Goal: Task Accomplishment & Management: Use online tool/utility

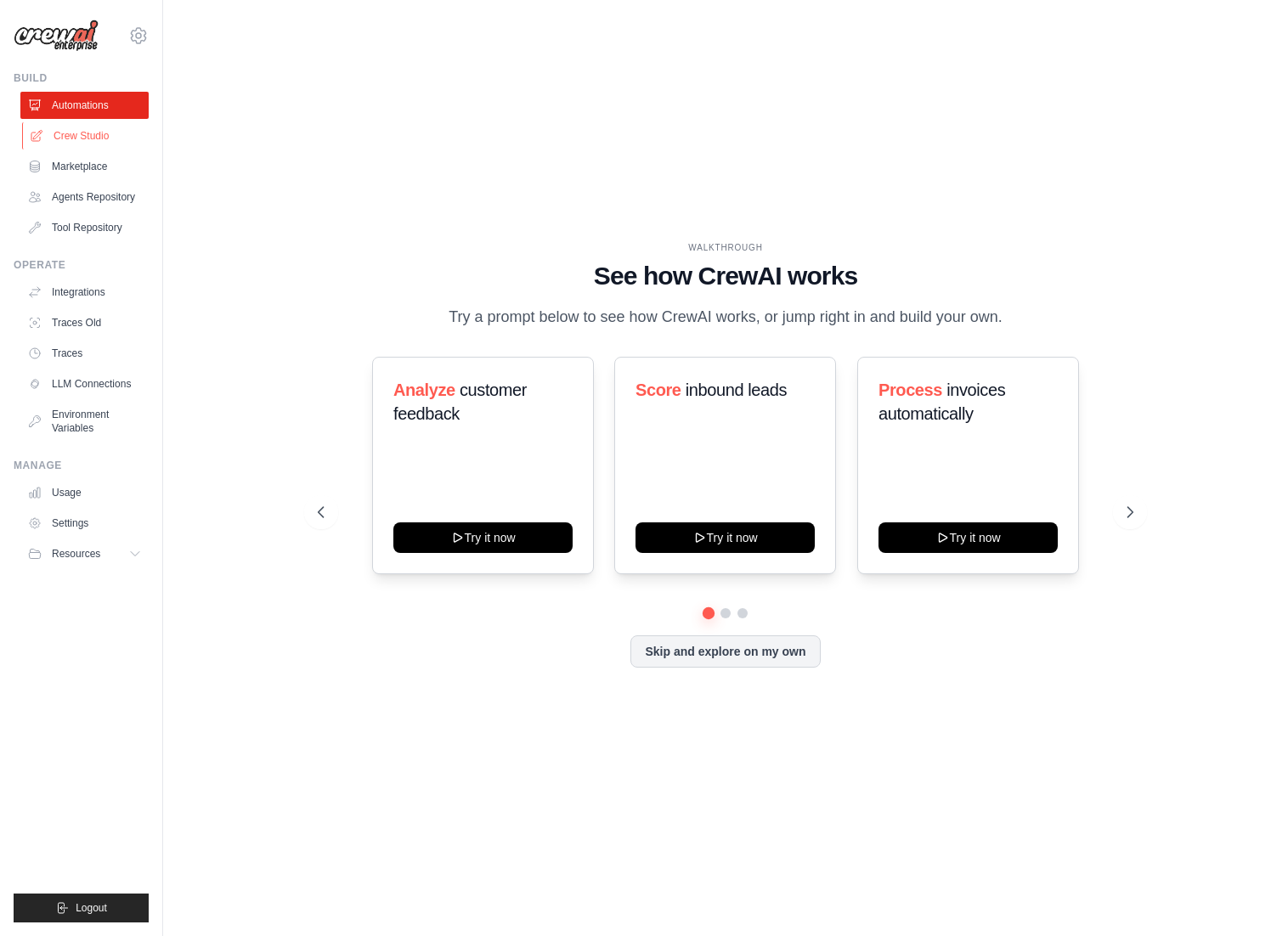
click at [88, 139] on link "Crew Studio" at bounding box center [87, 135] width 129 height 27
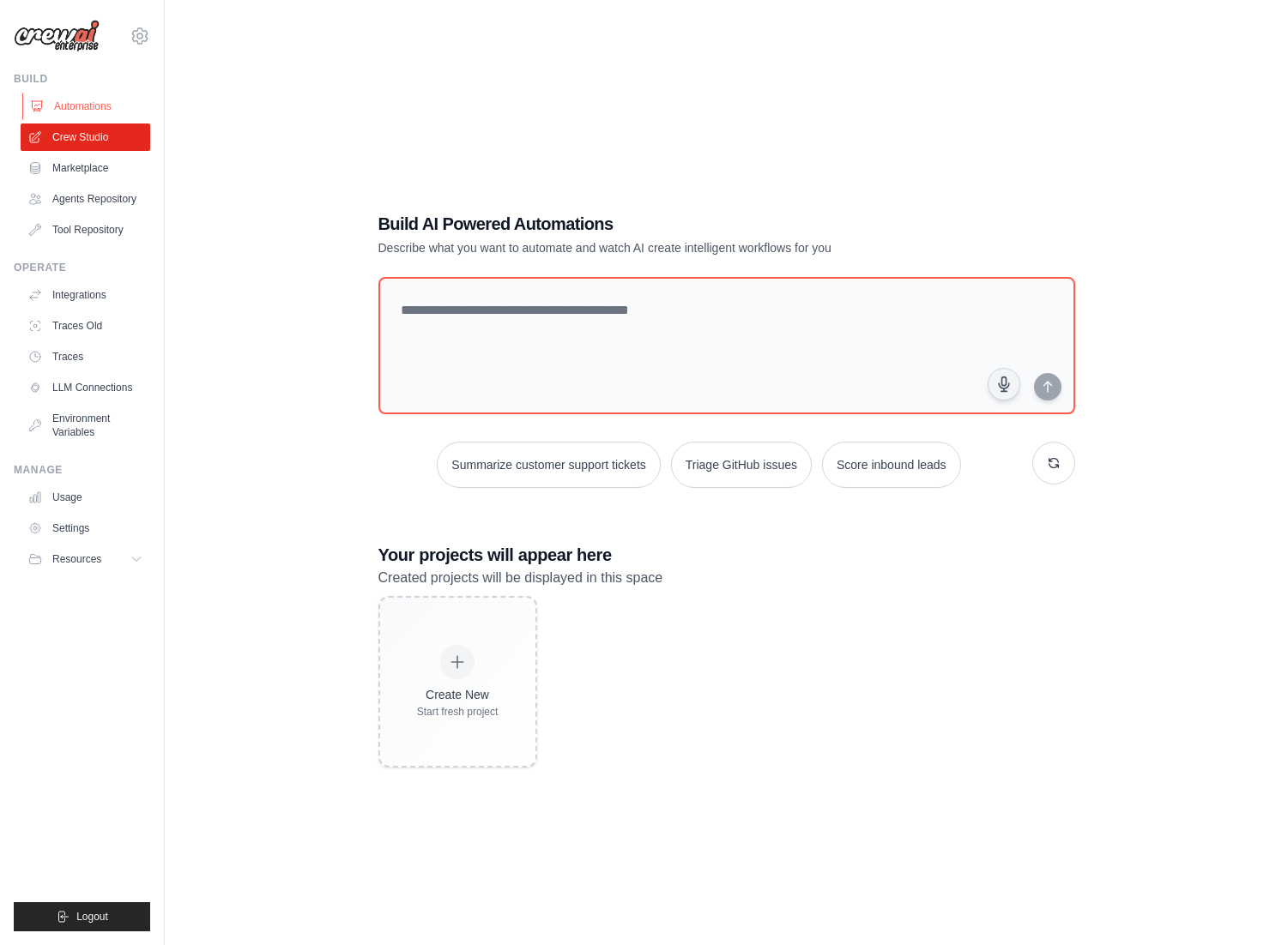
click at [102, 106] on link "Automations" at bounding box center [88, 105] width 130 height 27
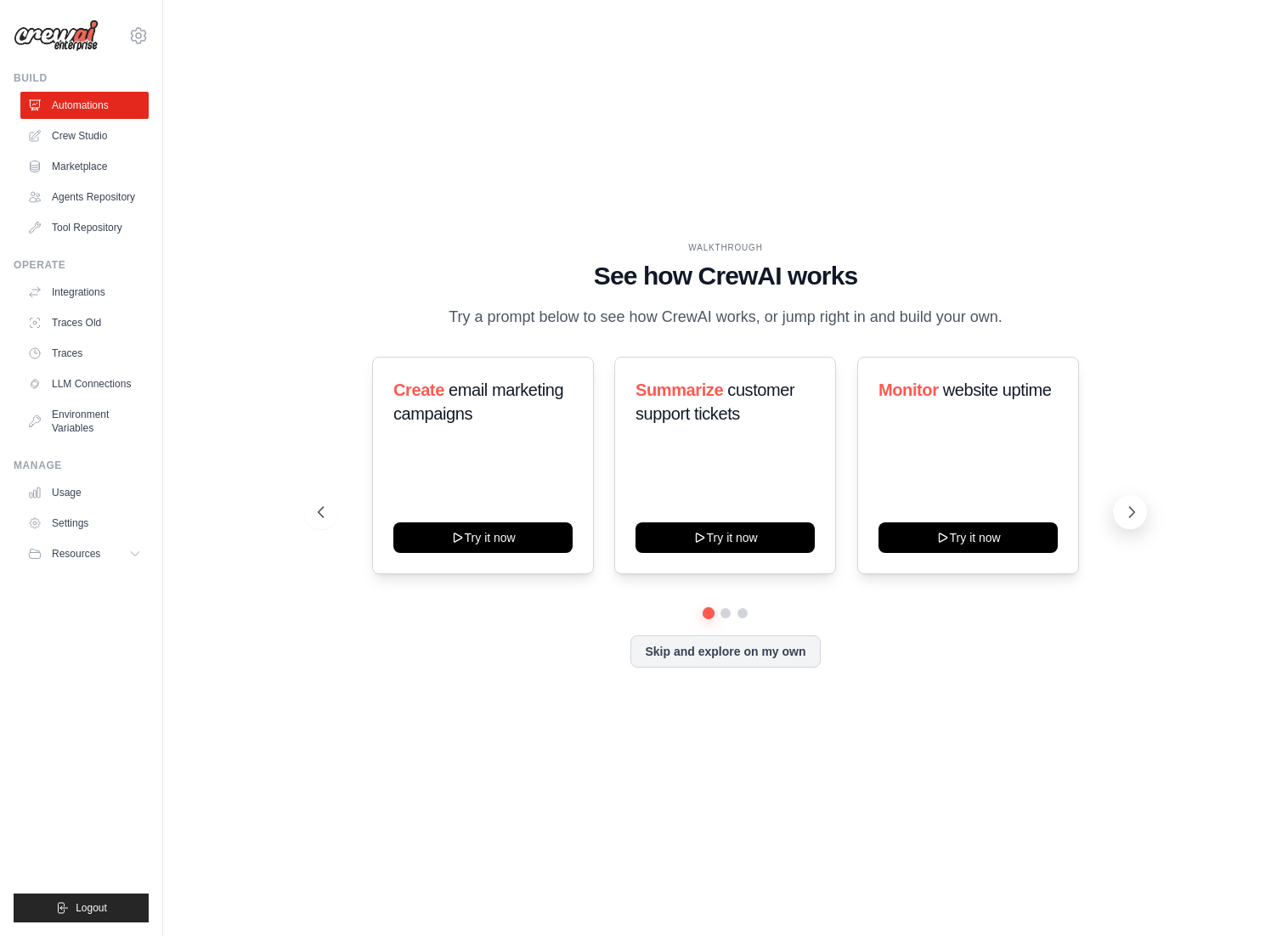
click at [1131, 508] on icon at bounding box center [1131, 512] width 17 height 17
click at [334, 513] on button at bounding box center [321, 512] width 34 height 34
click at [331, 512] on button at bounding box center [321, 512] width 34 height 34
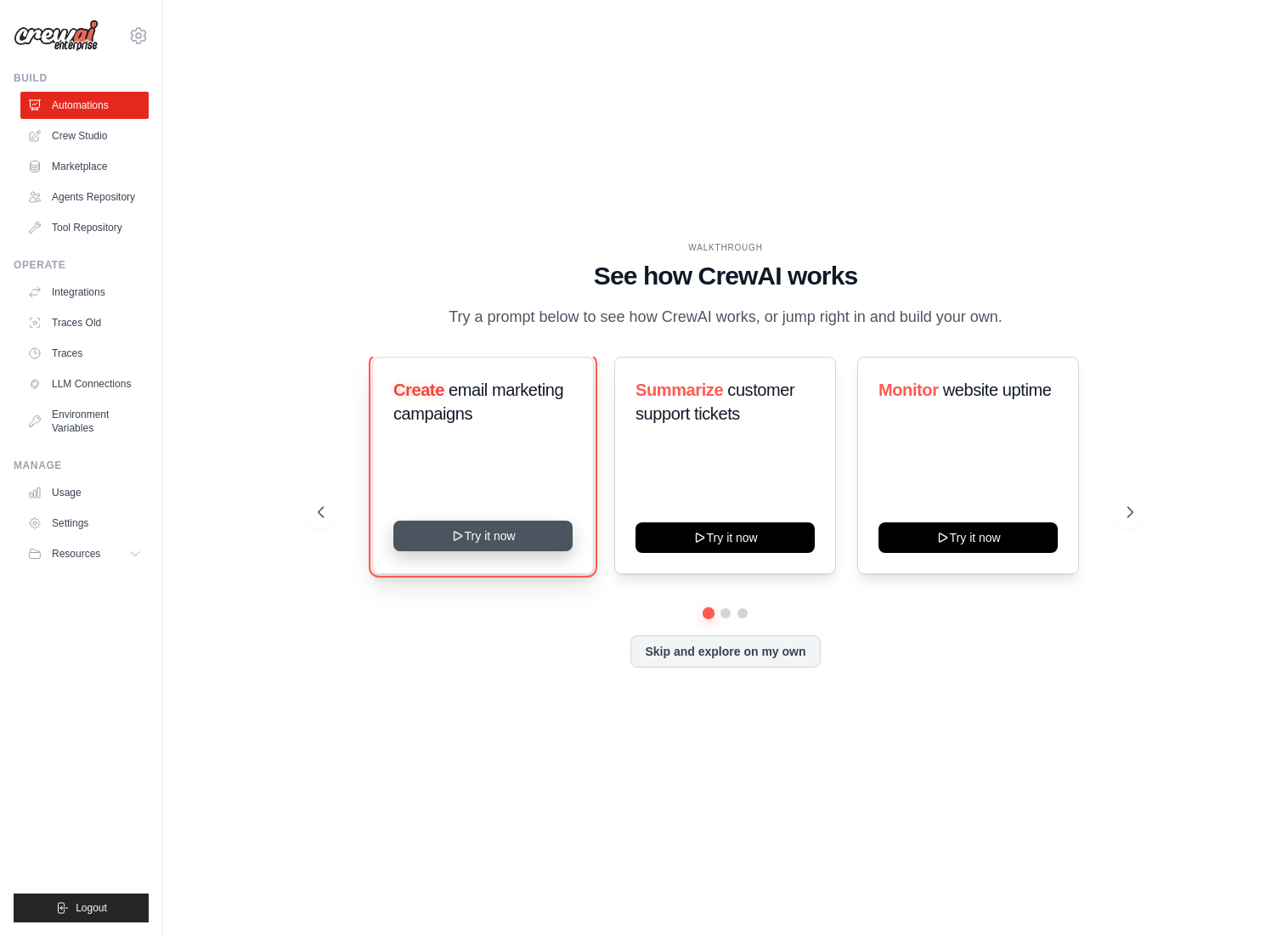
click at [467, 531] on button "Try it now" at bounding box center [483, 536] width 179 height 31
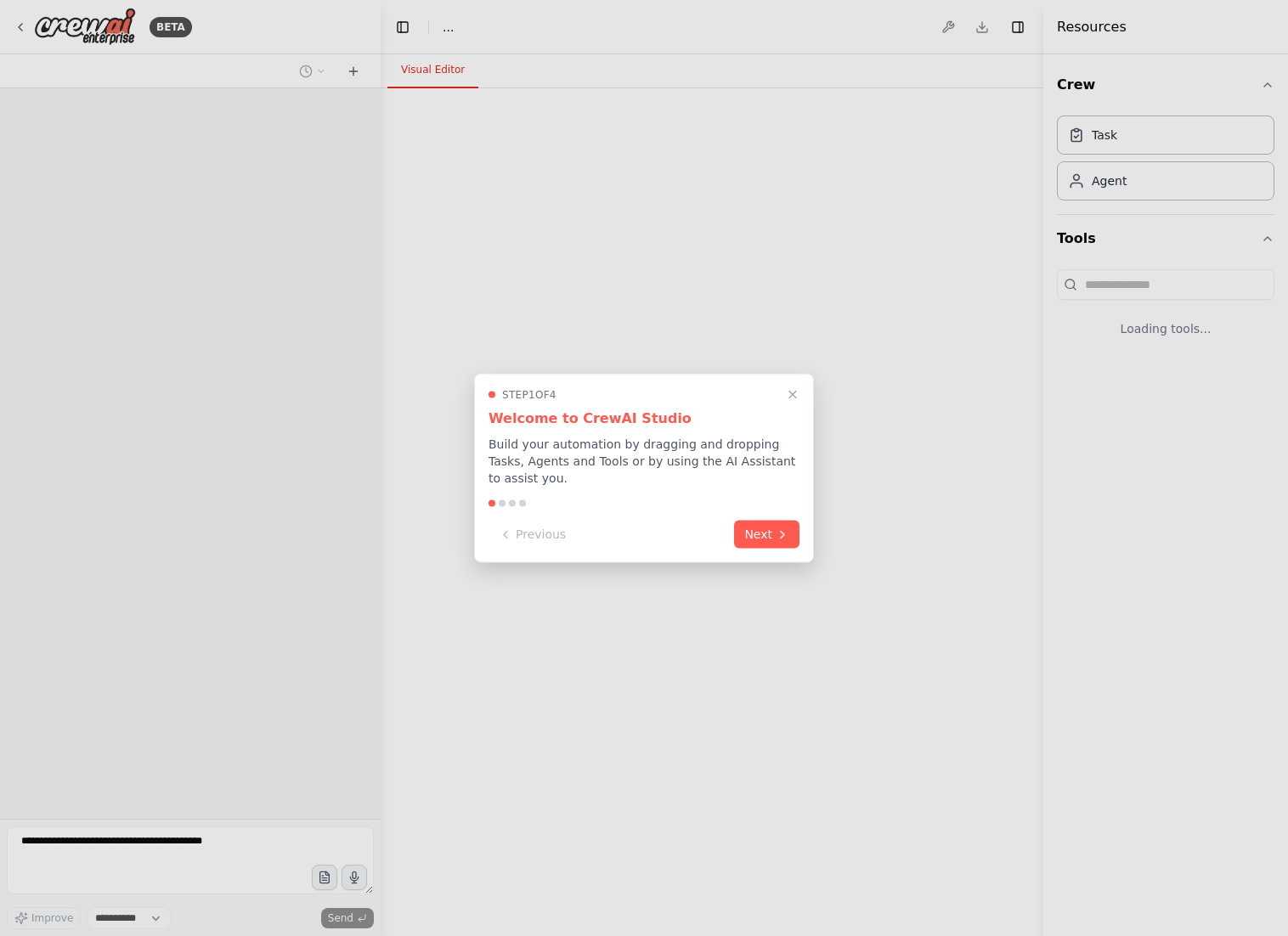
select select "****"
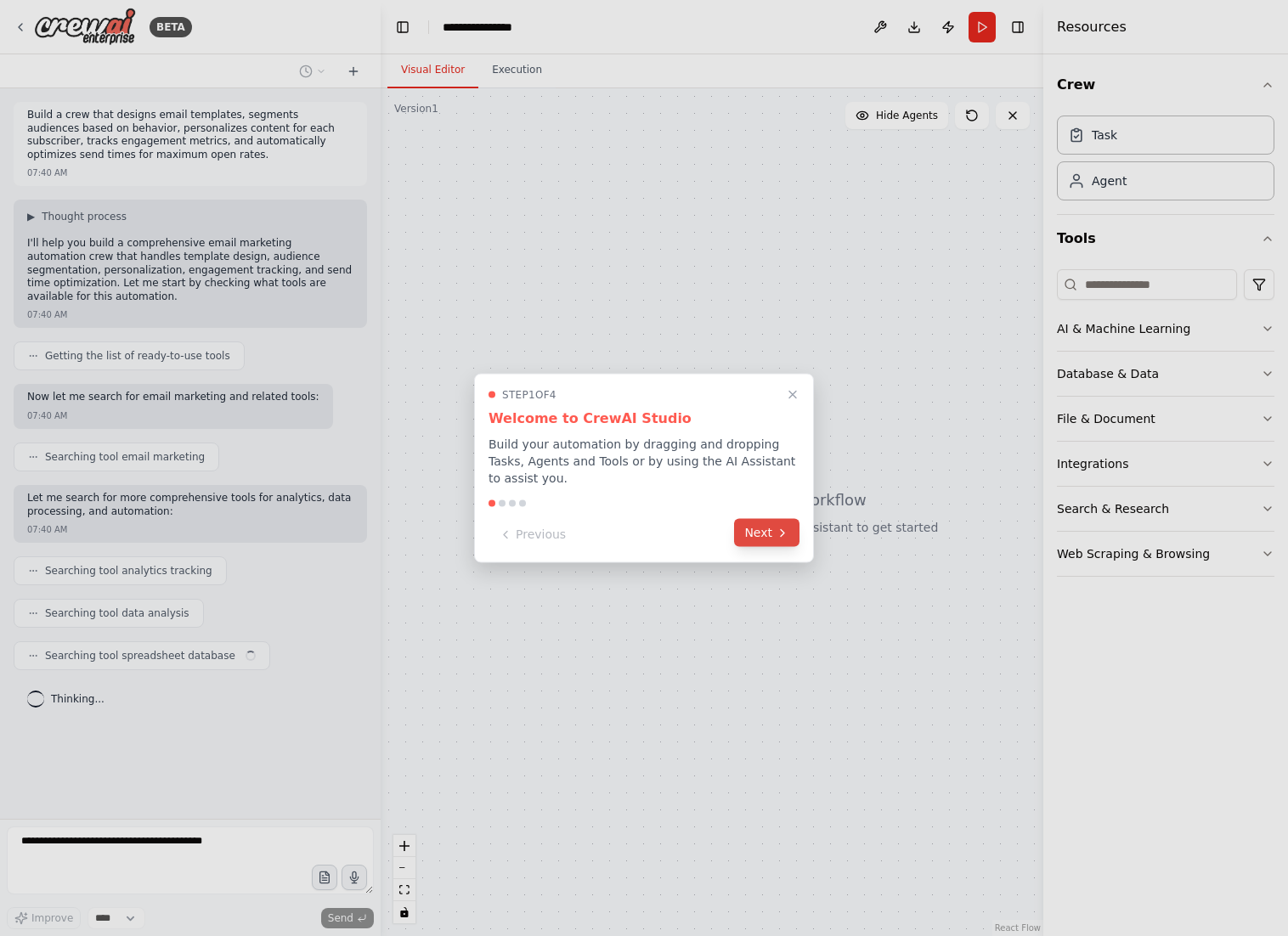
click at [767, 528] on button "Next" at bounding box center [766, 533] width 65 height 28
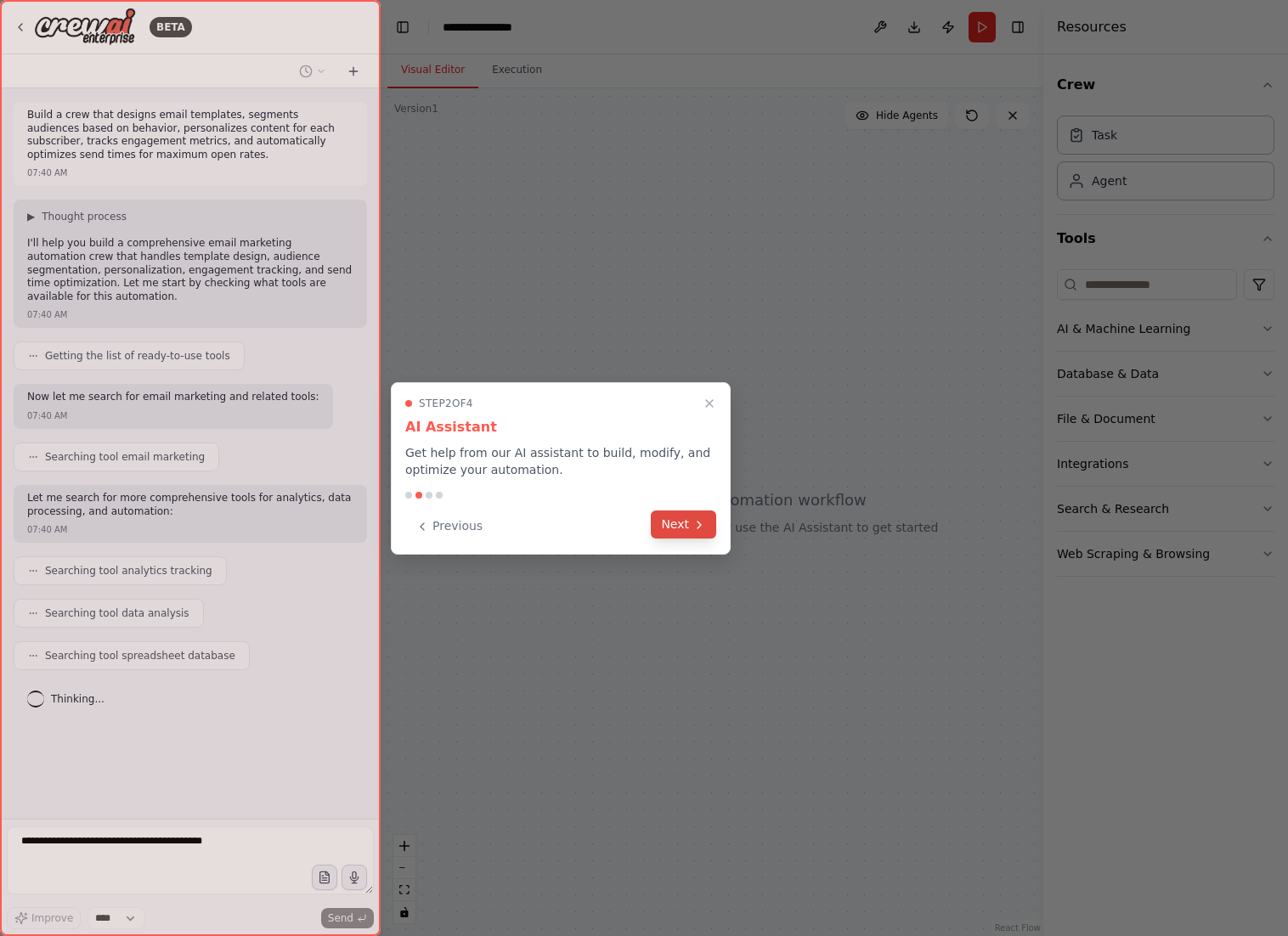
click at [685, 524] on button "Next" at bounding box center [683, 525] width 65 height 28
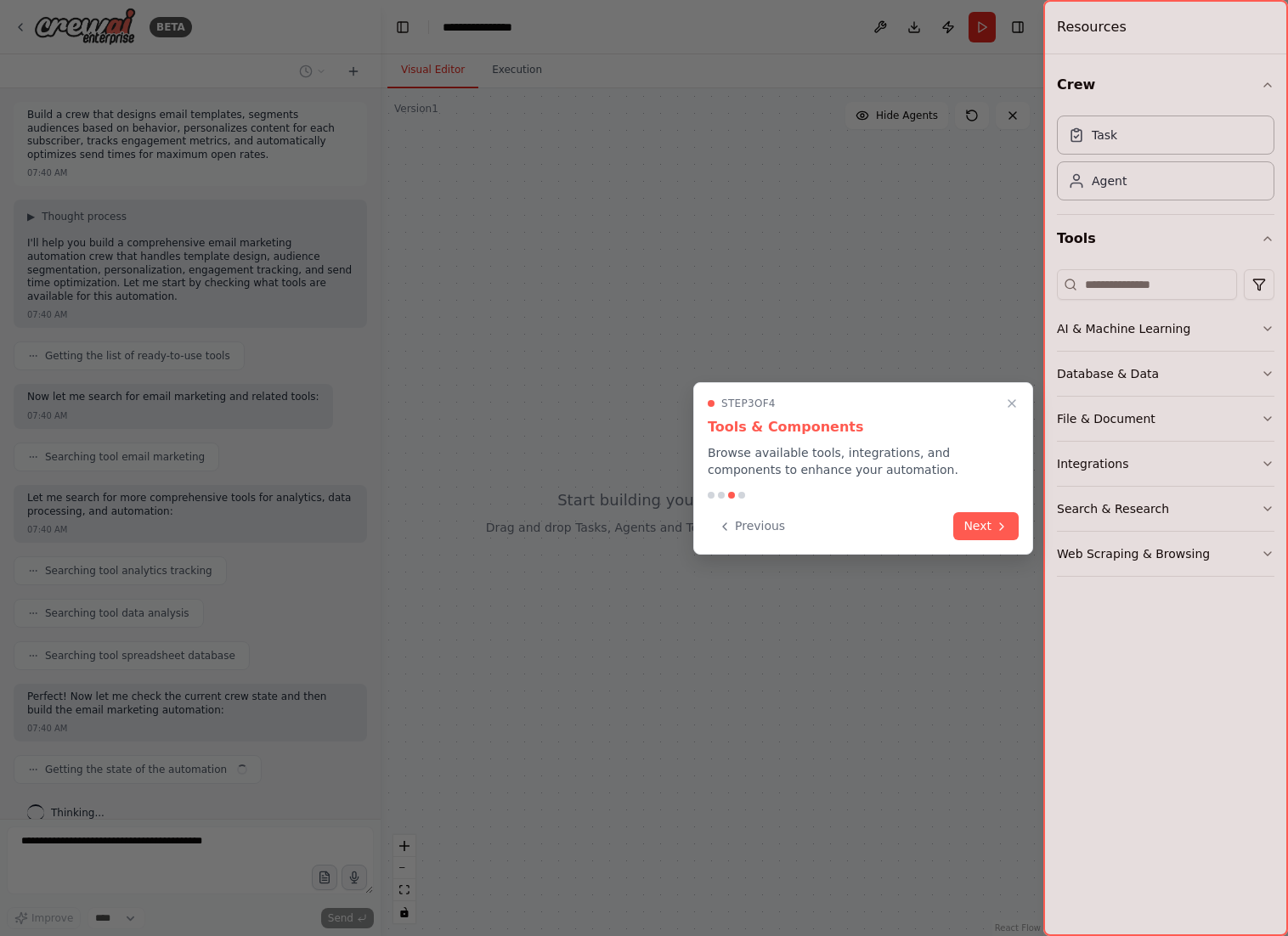
scroll to position [9, 0]
click at [980, 518] on button "Next" at bounding box center [986, 525] width 65 height 28
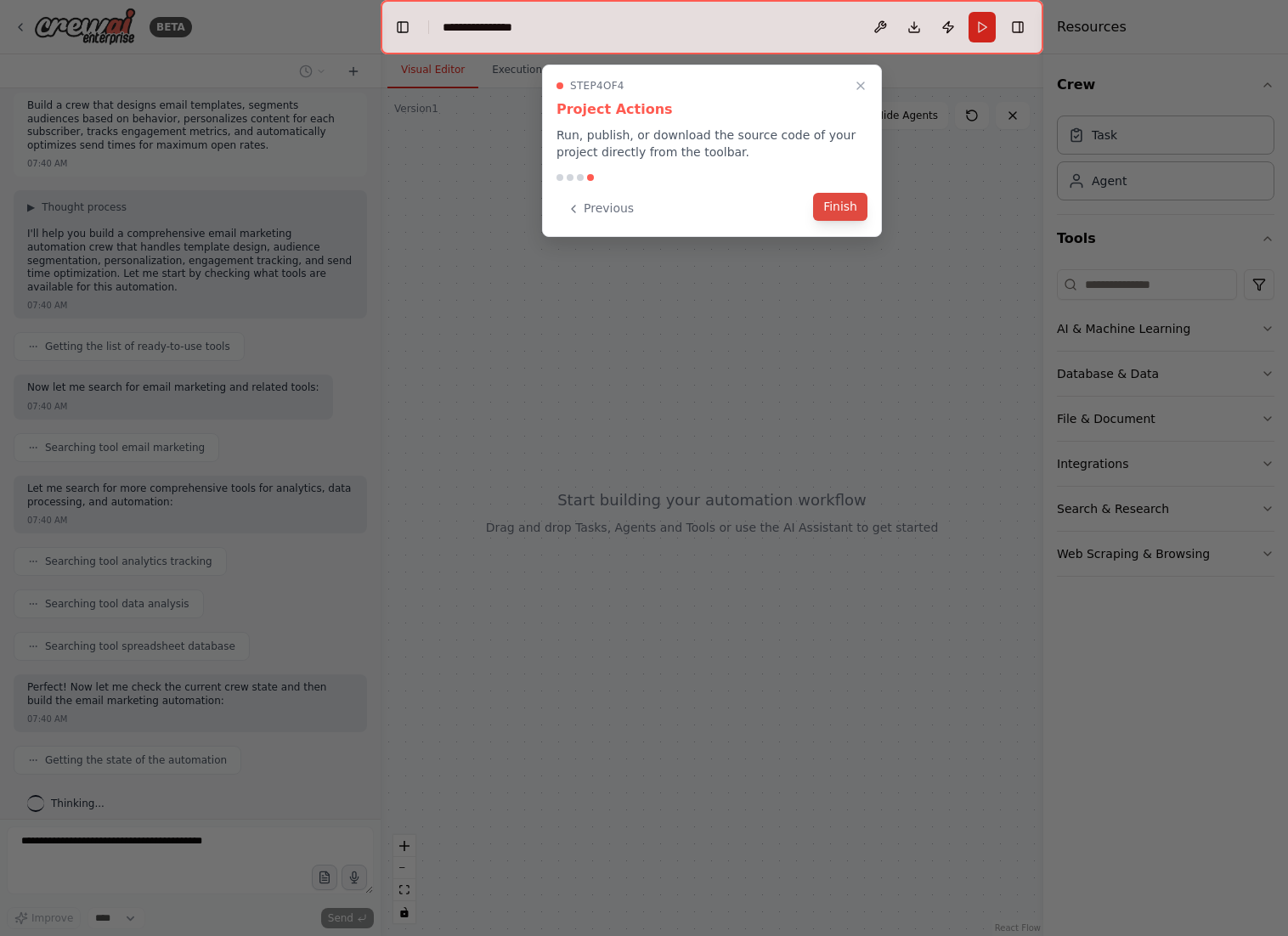
click at [852, 210] on button "Finish" at bounding box center [840, 207] width 54 height 28
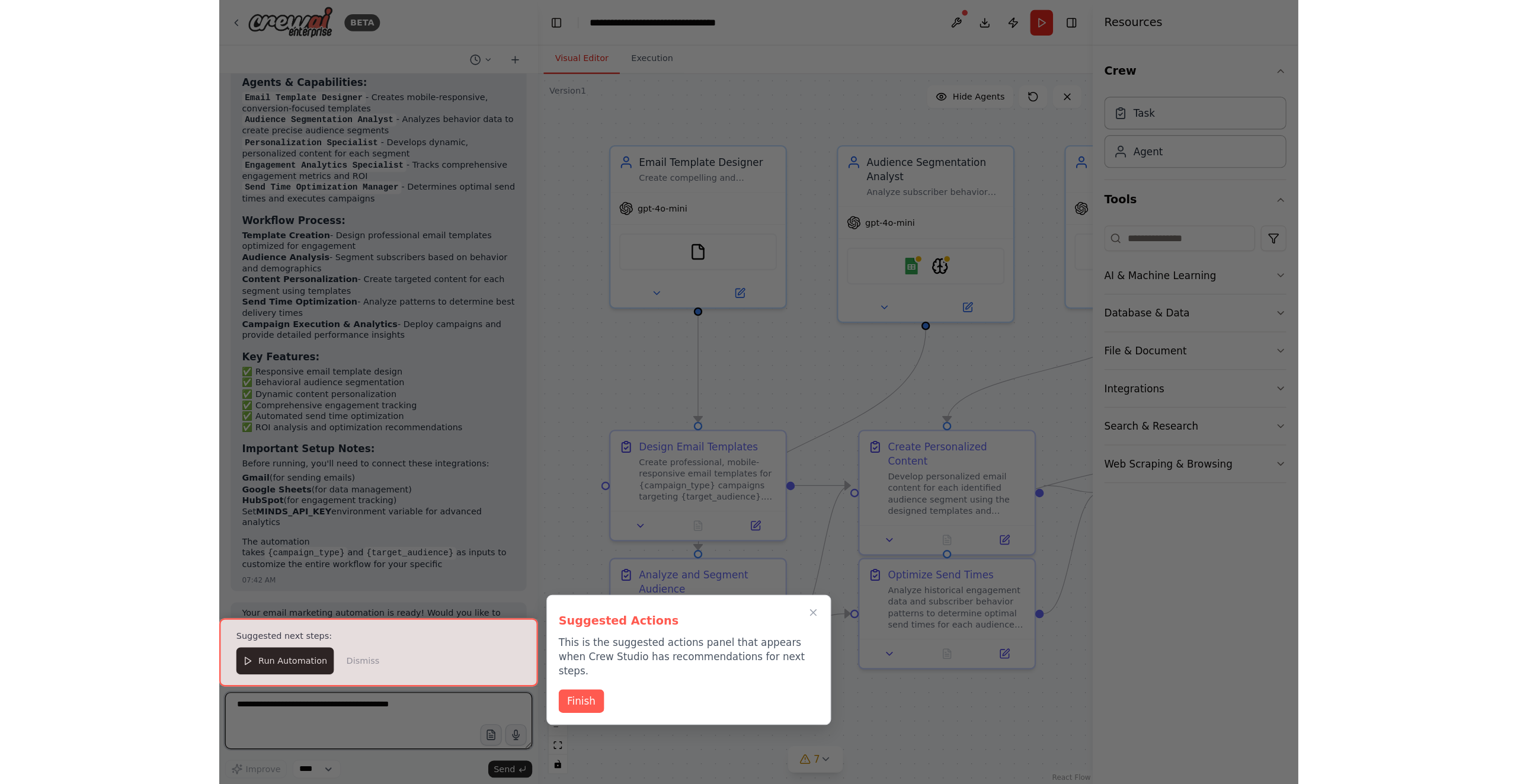
scroll to position [1116, 0]
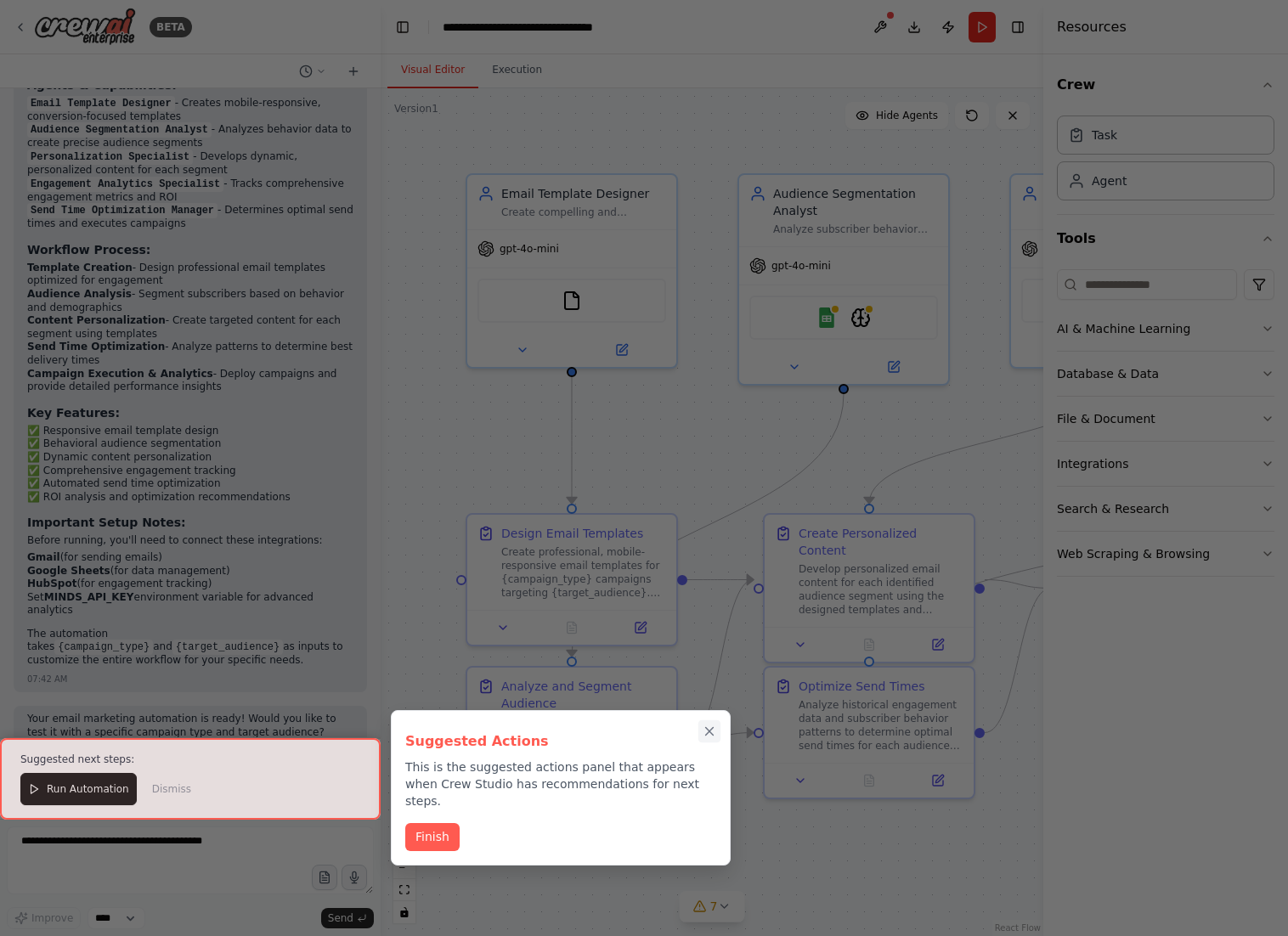
click at [713, 734] on icon "Close walkthrough" at bounding box center [709, 732] width 7 height 7
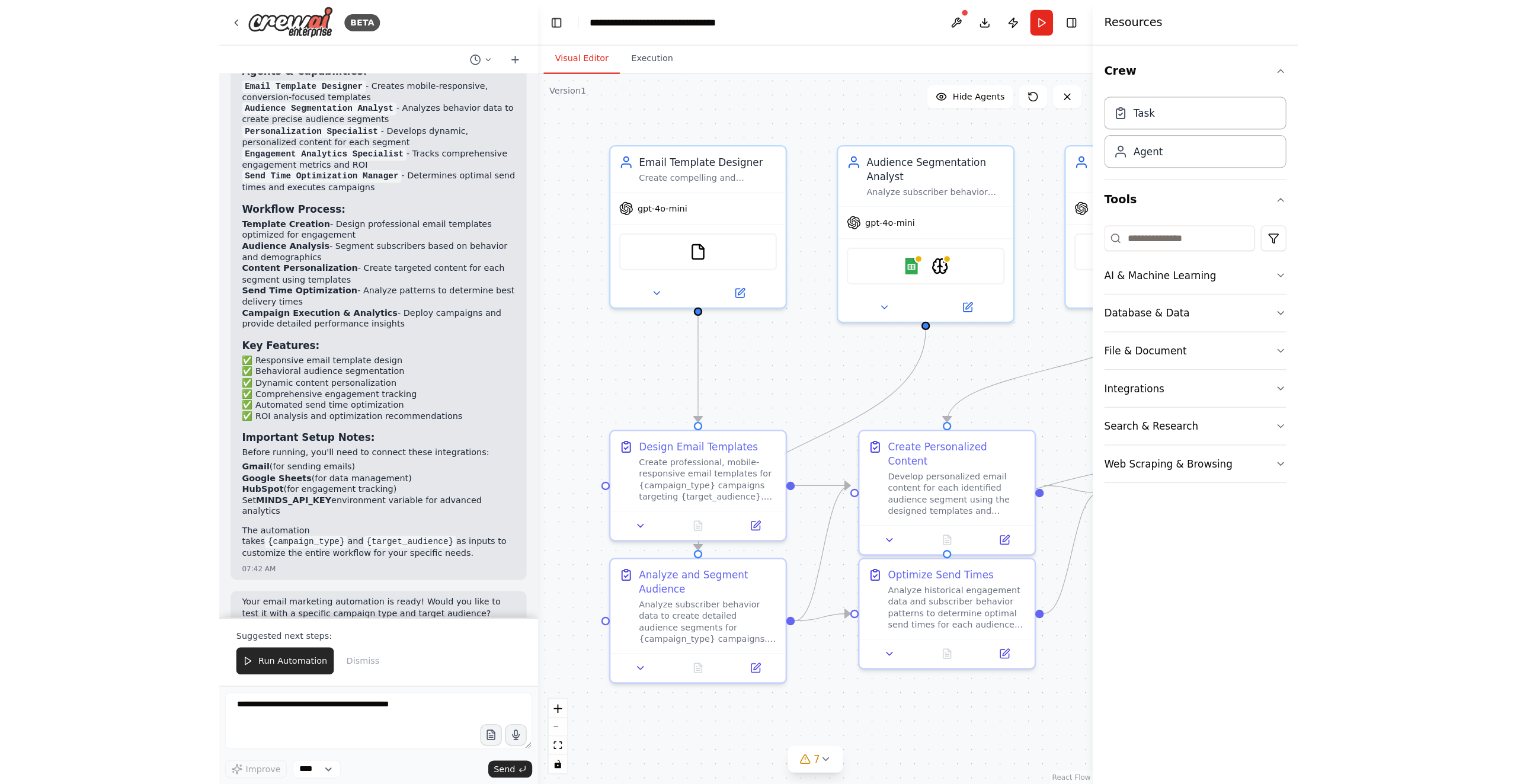
scroll to position [986, 0]
